Goal: Task Accomplishment & Management: Manage account settings

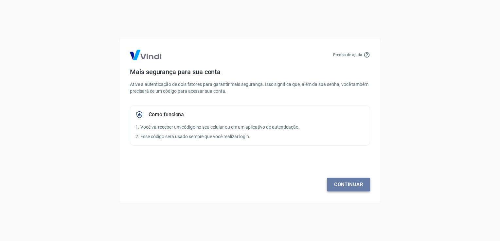
click at [357, 186] on link "Continuar" at bounding box center [348, 185] width 43 height 14
